Goal: Information Seeking & Learning: Learn about a topic

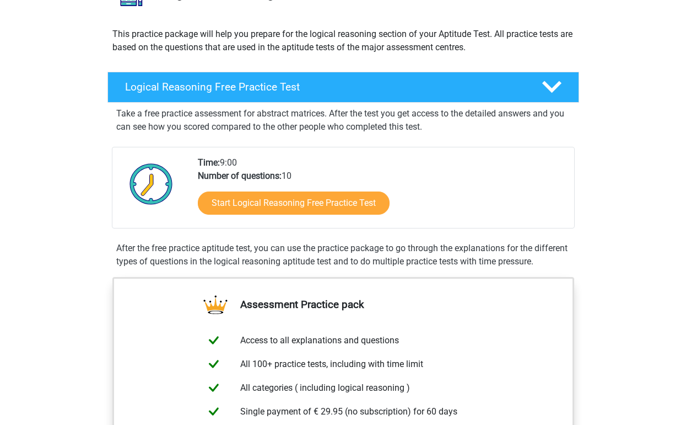
scroll to position [110, 0]
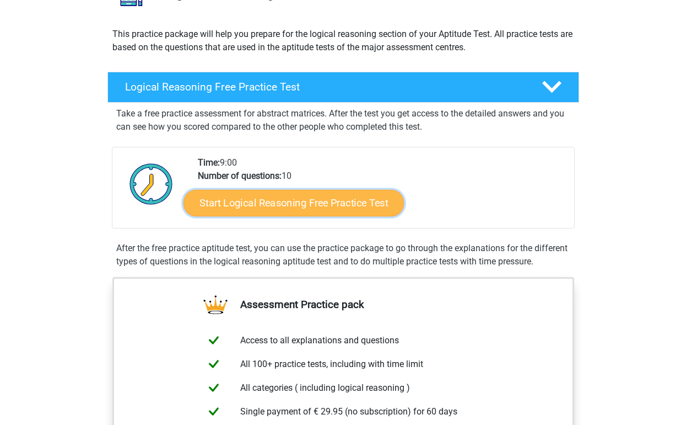
click at [357, 206] on link "Start Logical Reasoning Free Practice Test" at bounding box center [294, 202] width 221 height 26
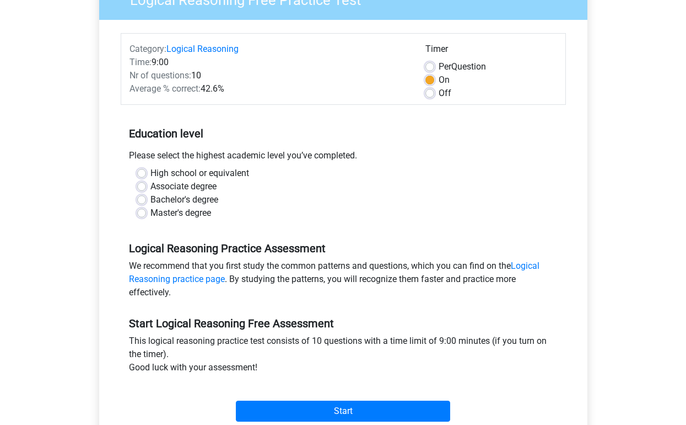
scroll to position [165, 0]
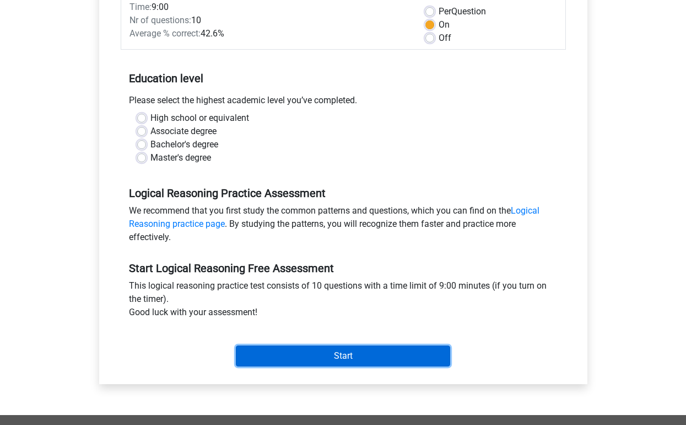
click at [326, 352] on input "Start" at bounding box center [343, 355] width 214 height 21
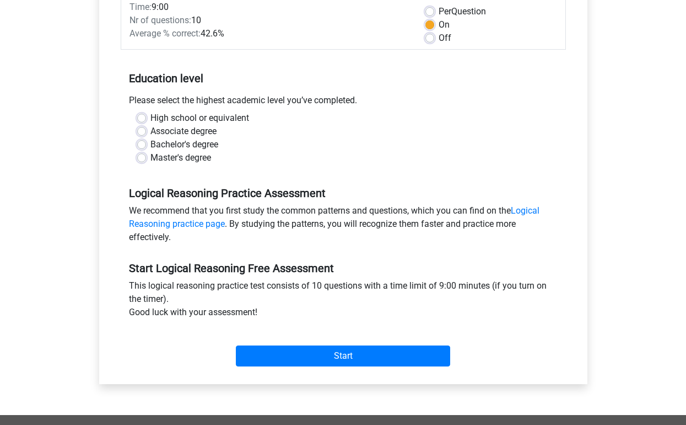
click at [186, 116] on label "High school or equivalent" at bounding box center [200, 117] width 99 height 13
click at [146, 116] on input "High school or equivalent" at bounding box center [141, 116] width 9 height 11
radio input "true"
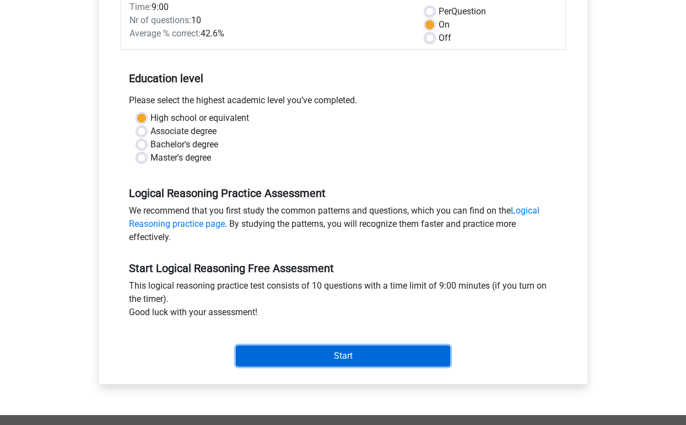
click at [334, 362] on input "Start" at bounding box center [343, 355] width 214 height 21
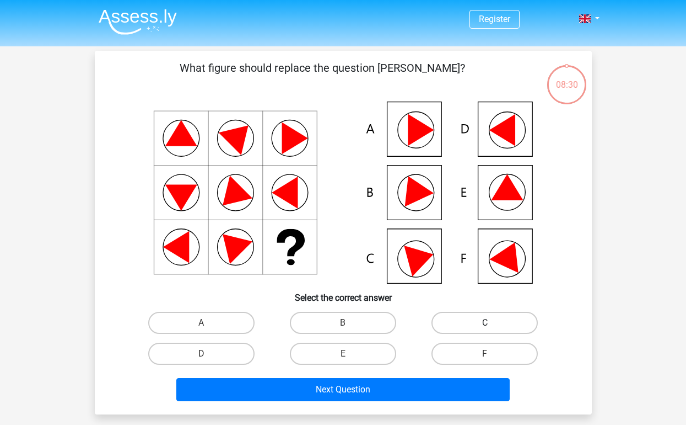
click at [496, 324] on label "C" at bounding box center [485, 323] width 106 height 22
click at [492, 324] on input "C" at bounding box center [488, 326] width 7 height 7
radio input "true"
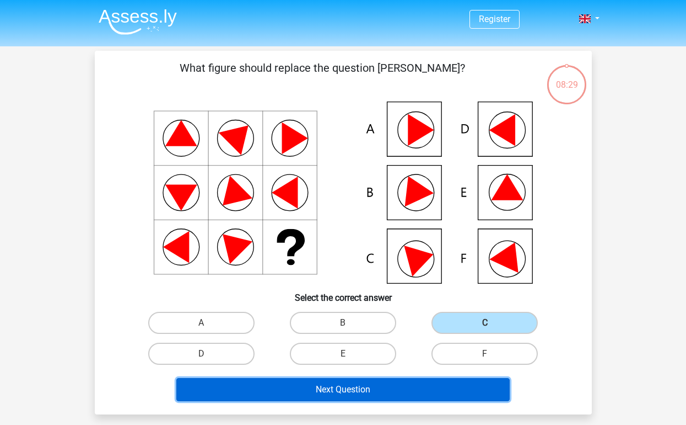
click at [410, 397] on button "Next Question" at bounding box center [343, 389] width 334 height 23
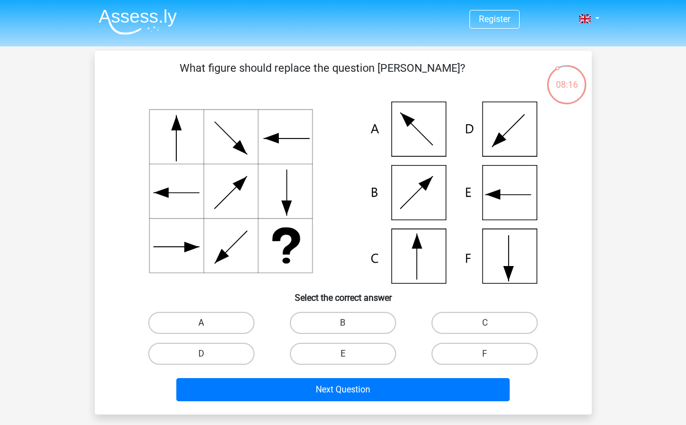
click at [226, 321] on label "A" at bounding box center [201, 323] width 106 height 22
click at [208, 323] on input "A" at bounding box center [204, 326] width 7 height 7
radio input "true"
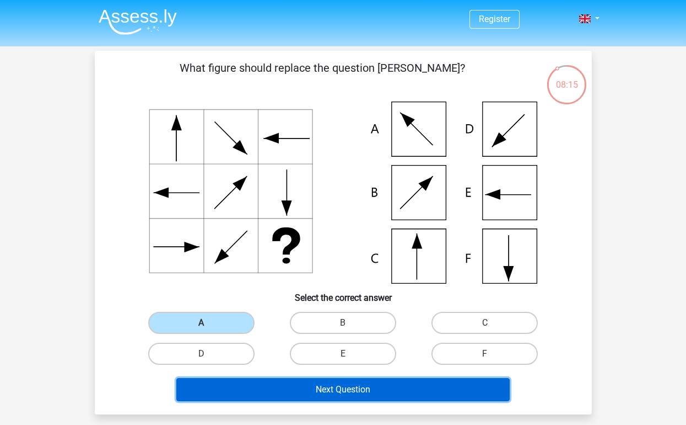
click at [312, 394] on button "Next Question" at bounding box center [343, 389] width 334 height 23
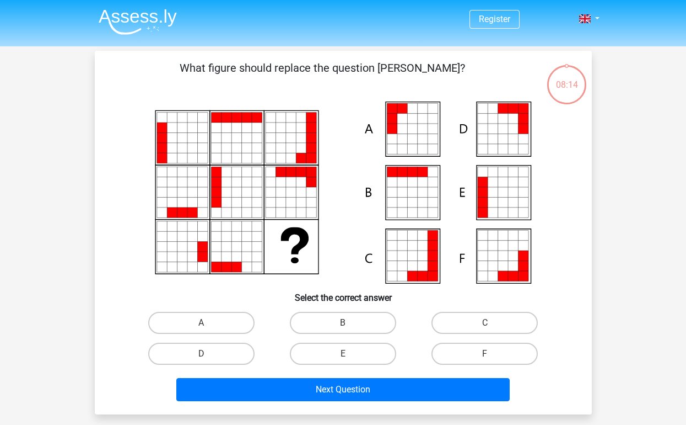
scroll to position [51, 0]
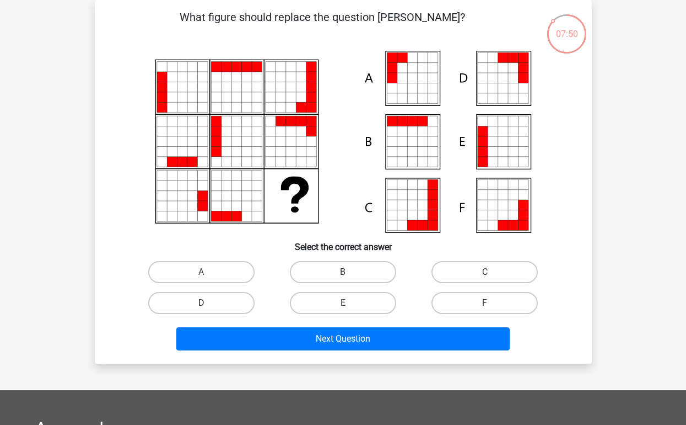
click at [212, 297] on label "D" at bounding box center [201, 303] width 106 height 22
click at [208, 303] on input "D" at bounding box center [204, 306] width 7 height 7
radio input "true"
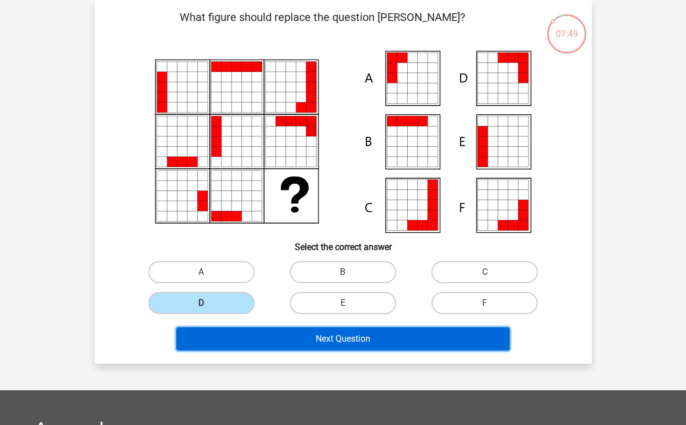
click at [307, 346] on button "Next Question" at bounding box center [343, 338] width 334 height 23
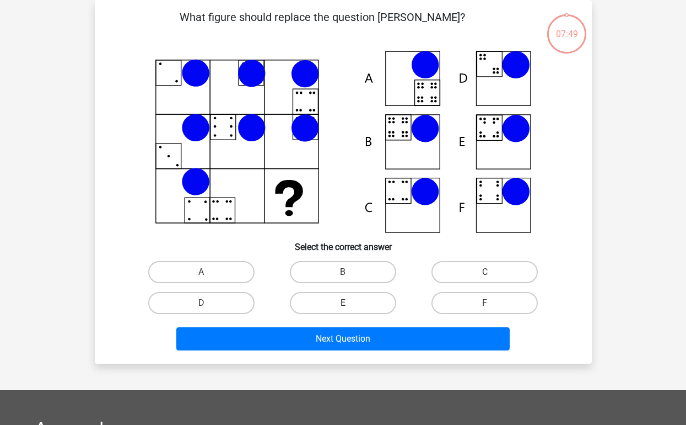
scroll to position [0, 0]
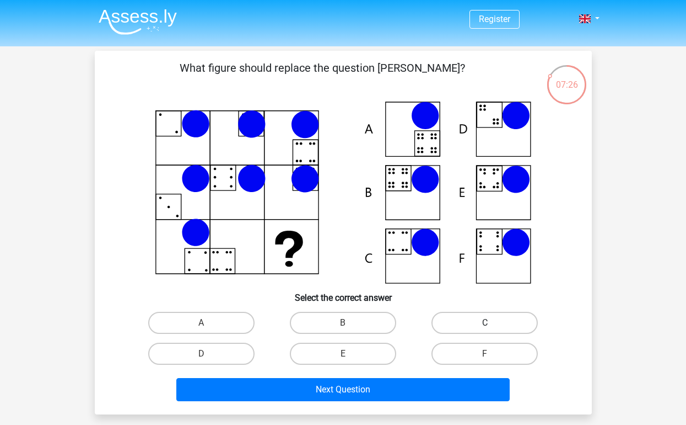
click at [463, 317] on label "C" at bounding box center [485, 323] width 106 height 22
click at [485, 323] on input "C" at bounding box center [488, 326] width 7 height 7
radio input "true"
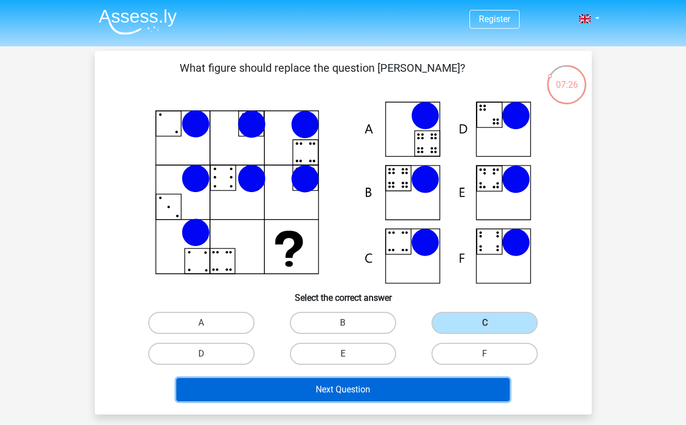
click at [437, 387] on button "Next Question" at bounding box center [343, 389] width 334 height 23
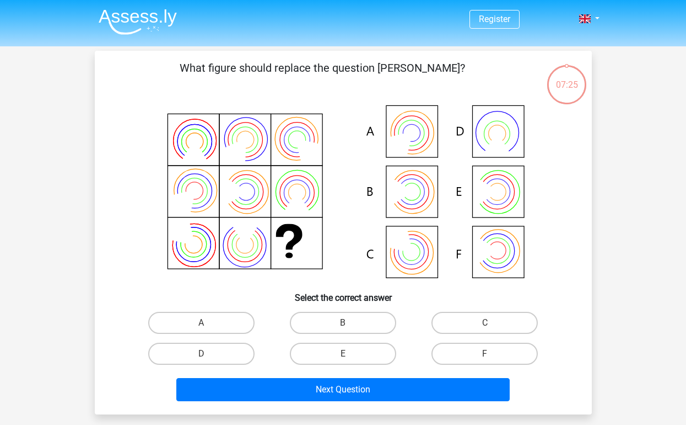
scroll to position [51, 0]
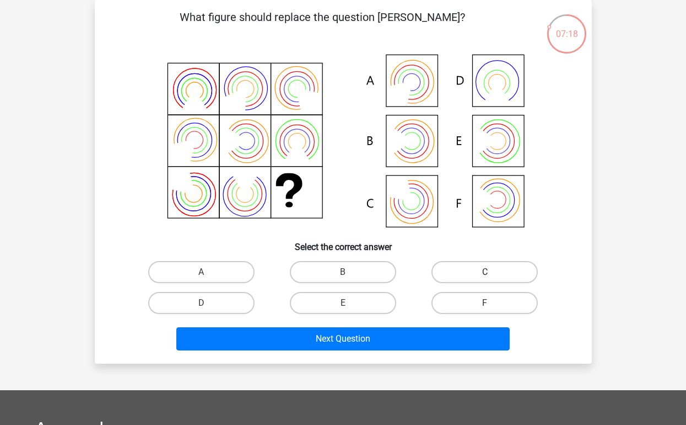
click at [493, 261] on label "C" at bounding box center [485, 272] width 106 height 22
click at [492, 272] on input "C" at bounding box center [488, 275] width 7 height 7
radio input "true"
click at [203, 306] on input "D" at bounding box center [204, 306] width 7 height 7
radio input "true"
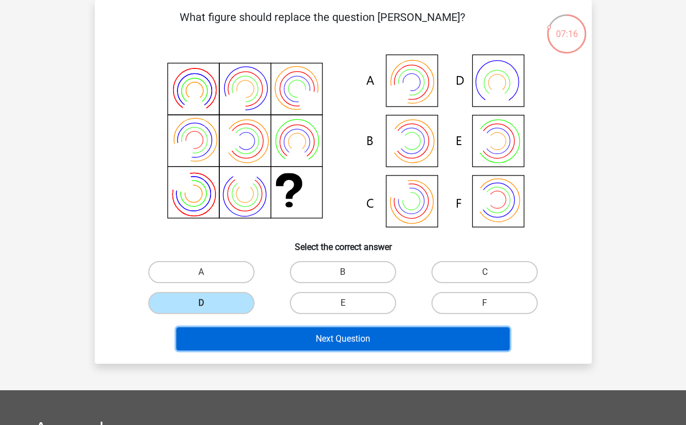
click at [288, 337] on button "Next Question" at bounding box center [343, 338] width 334 height 23
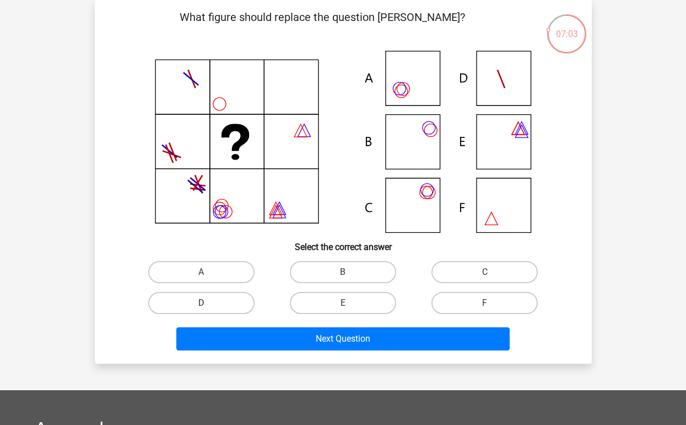
click at [194, 296] on label "D" at bounding box center [201, 303] width 106 height 22
click at [201, 303] on input "D" at bounding box center [204, 306] width 7 height 7
radio input "true"
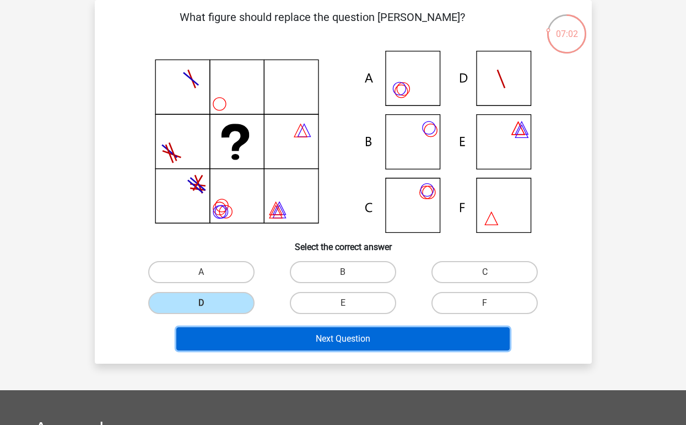
click at [303, 347] on button "Next Question" at bounding box center [343, 338] width 334 height 23
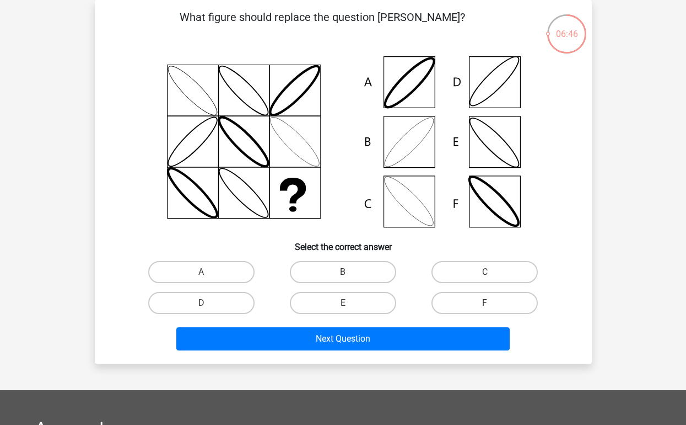
click at [407, 198] on icon at bounding box center [343, 142] width 444 height 182
click at [485, 262] on label "C" at bounding box center [485, 272] width 106 height 22
click at [485, 272] on input "C" at bounding box center [488, 275] width 7 height 7
radio input "true"
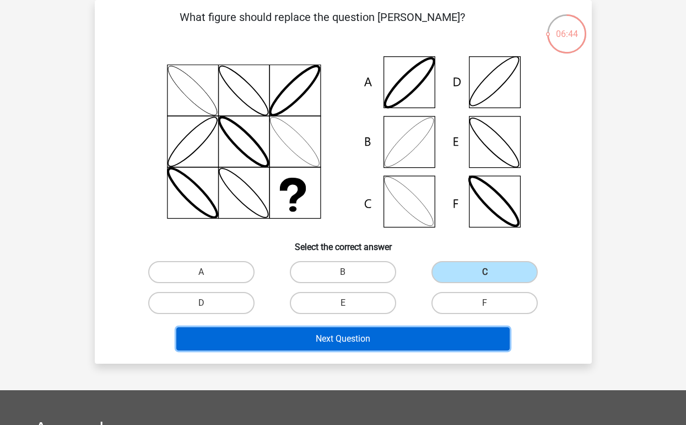
click at [392, 340] on button "Next Question" at bounding box center [343, 338] width 334 height 23
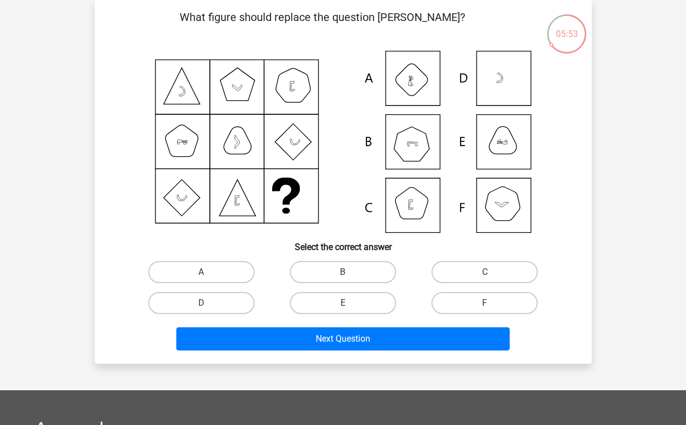
click at [189, 258] on div "A" at bounding box center [202, 271] width 142 height 31
click at [190, 260] on div "A" at bounding box center [202, 271] width 142 height 31
drag, startPoint x: 194, startPoint y: 267, endPoint x: 204, endPoint y: 273, distance: 12.1
click at [195, 267] on label "A" at bounding box center [201, 272] width 106 height 22
click at [201, 272] on input "A" at bounding box center [204, 275] width 7 height 7
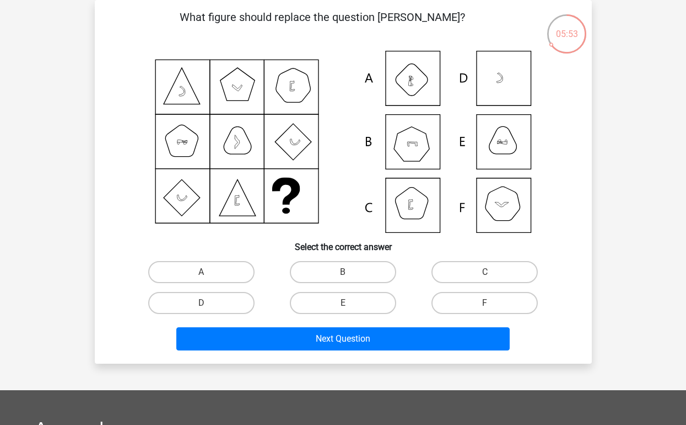
radio input "true"
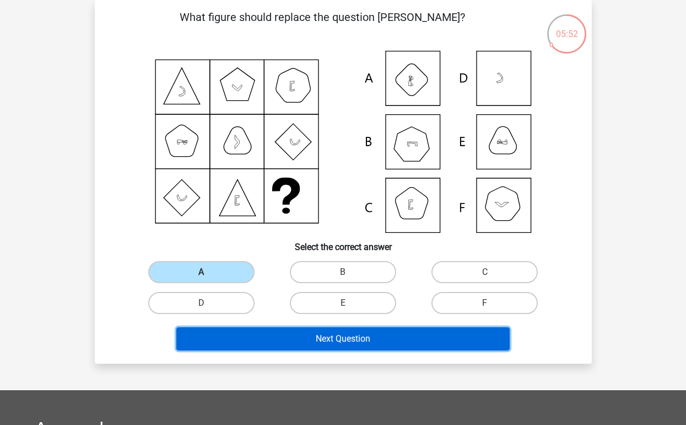
click at [283, 342] on button "Next Question" at bounding box center [343, 338] width 334 height 23
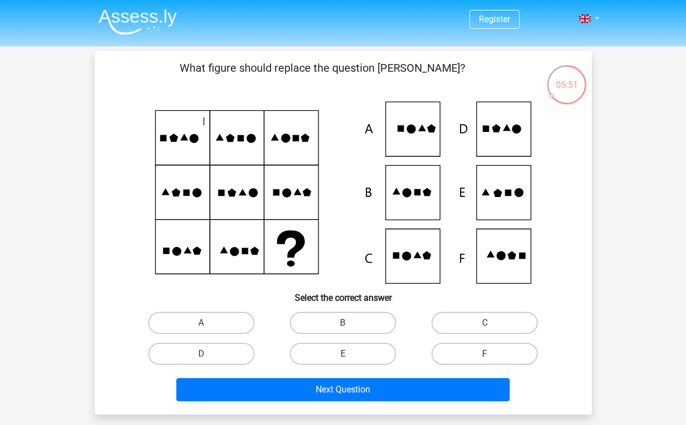
scroll to position [55, 0]
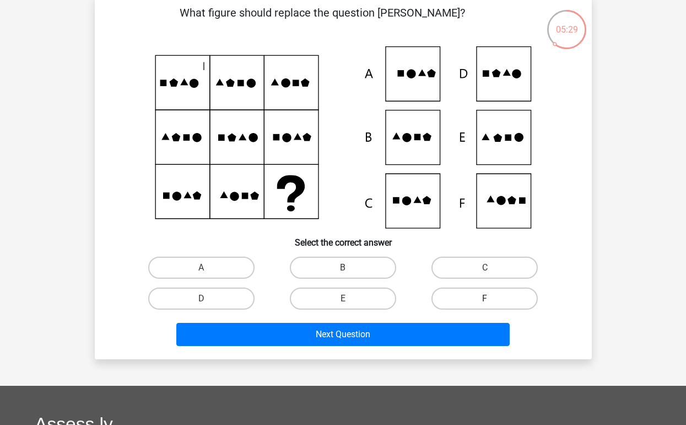
click at [503, 305] on label "F" at bounding box center [485, 298] width 106 height 22
click at [492, 305] on input "F" at bounding box center [488, 301] width 7 height 7
radio input "true"
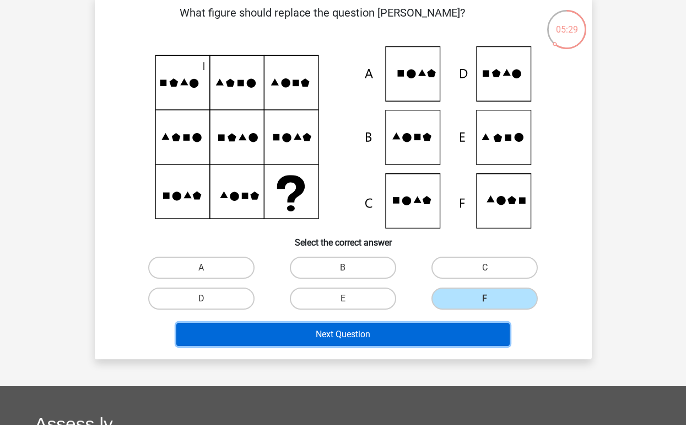
click at [478, 331] on button "Next Question" at bounding box center [343, 334] width 334 height 23
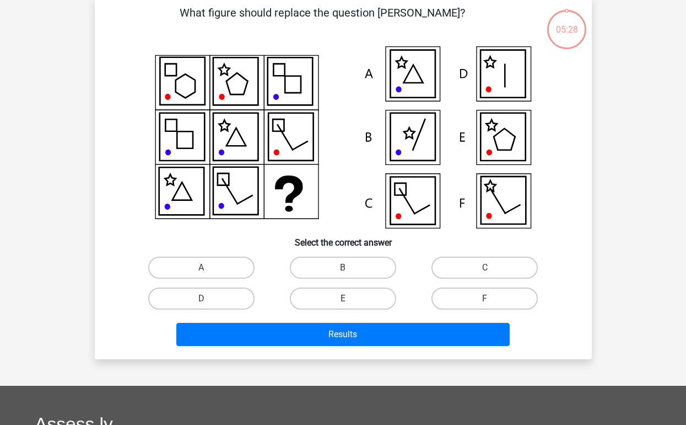
scroll to position [51, 0]
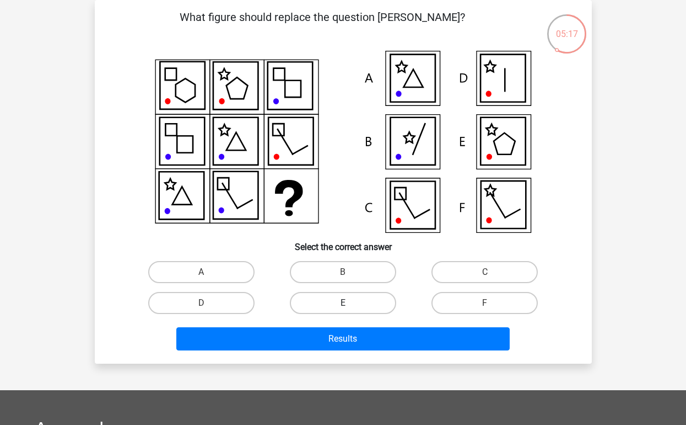
click at [384, 293] on label "E" at bounding box center [343, 303] width 106 height 22
click at [350, 303] on input "E" at bounding box center [346, 306] width 7 height 7
radio input "true"
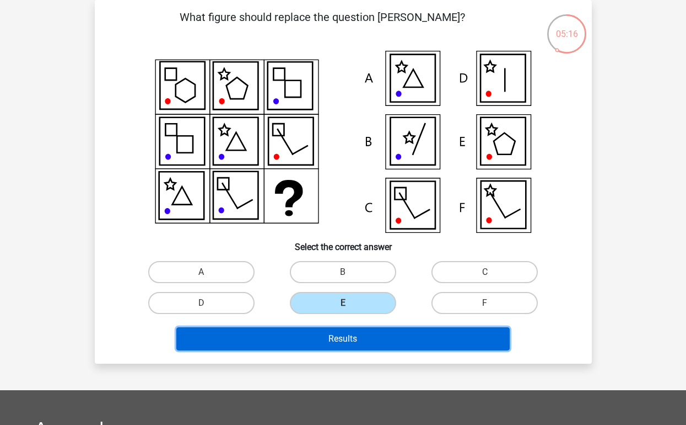
click at [394, 334] on button "Results" at bounding box center [343, 338] width 334 height 23
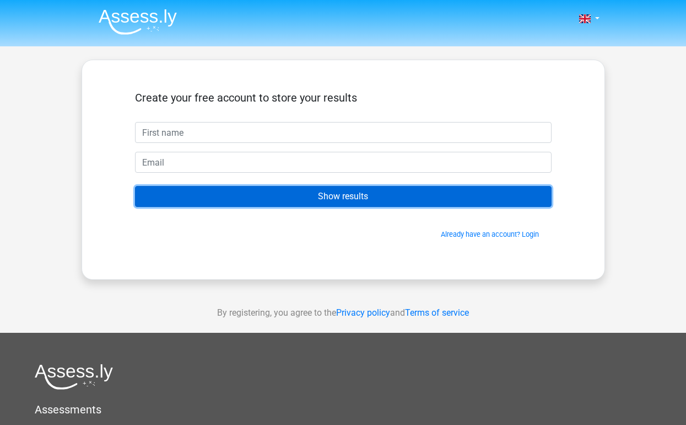
click at [403, 191] on input "Show results" at bounding box center [343, 196] width 417 height 21
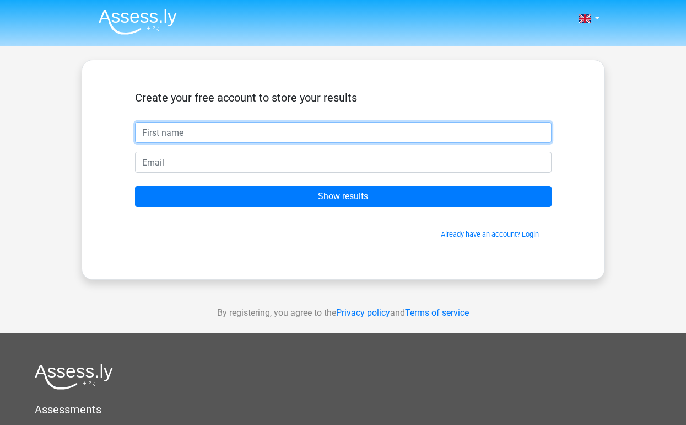
click at [192, 137] on input "text" at bounding box center [343, 132] width 417 height 21
